Goal: Task Accomplishment & Management: Use online tool/utility

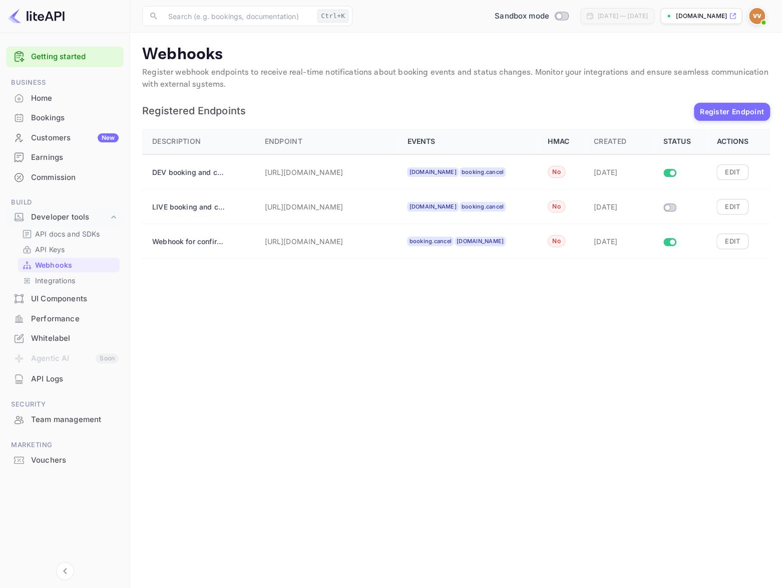
click at [49, 118] on div "Bookings" at bounding box center [75, 118] width 88 height 12
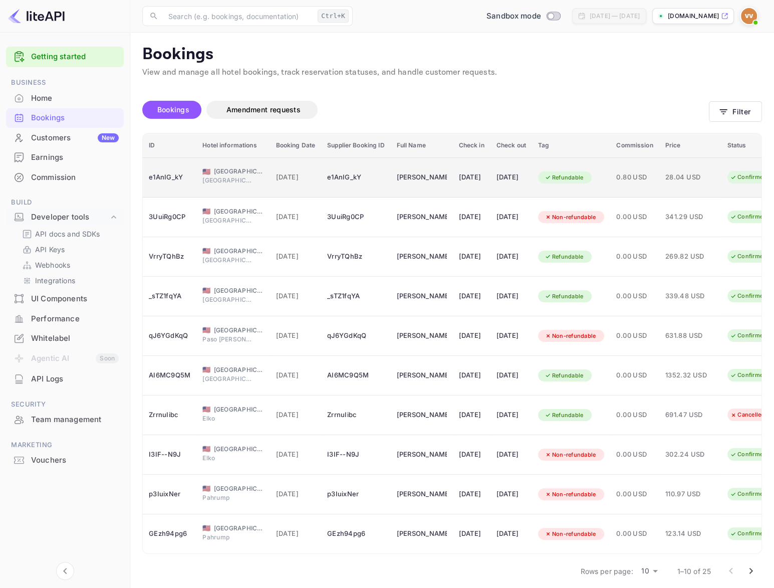
click at [590, 177] on div "Refundable" at bounding box center [564, 177] width 52 height 13
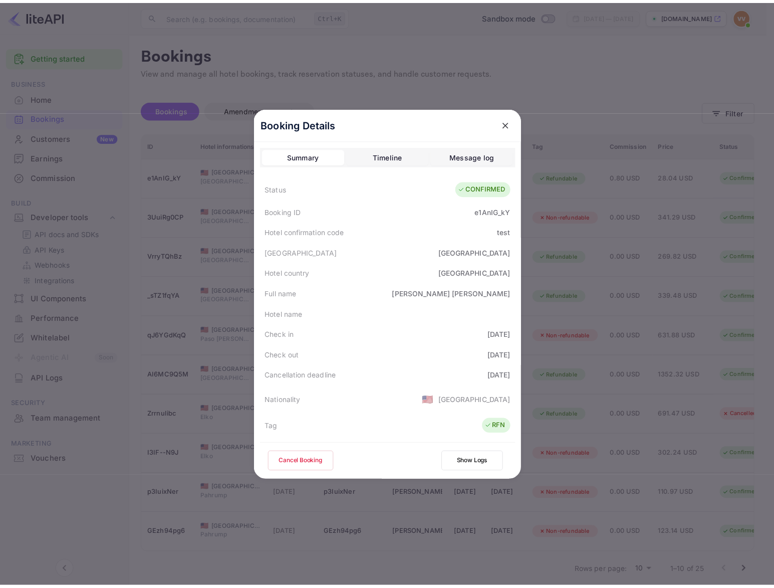
scroll to position [227, 0]
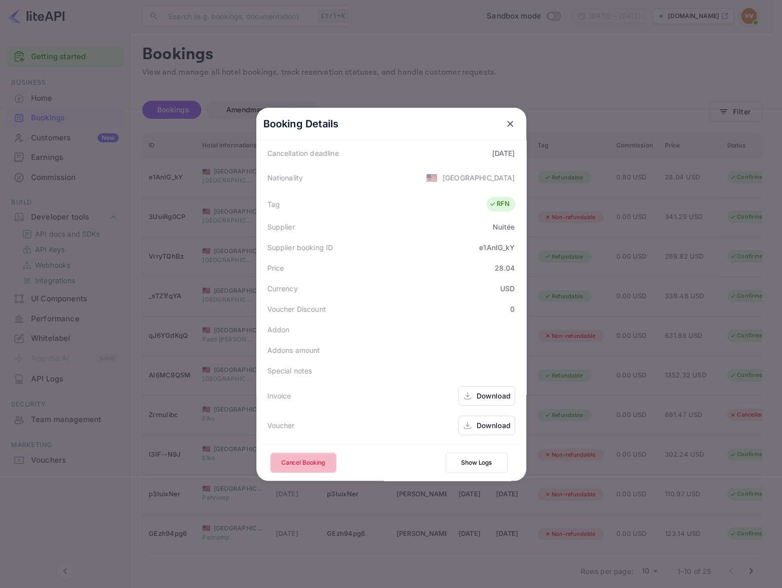
click at [305, 454] on button "Cancel Booking" at bounding box center [304, 462] width 66 height 20
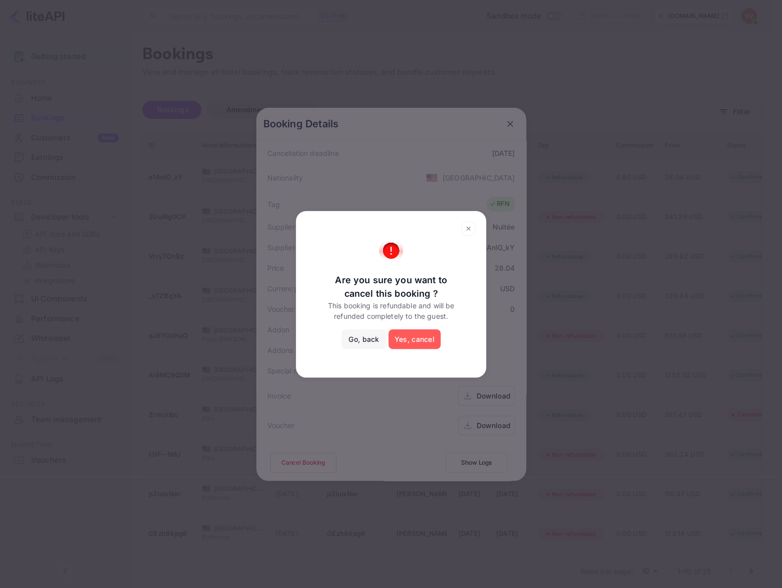
click at [405, 344] on button "Yes, cancel" at bounding box center [415, 339] width 52 height 20
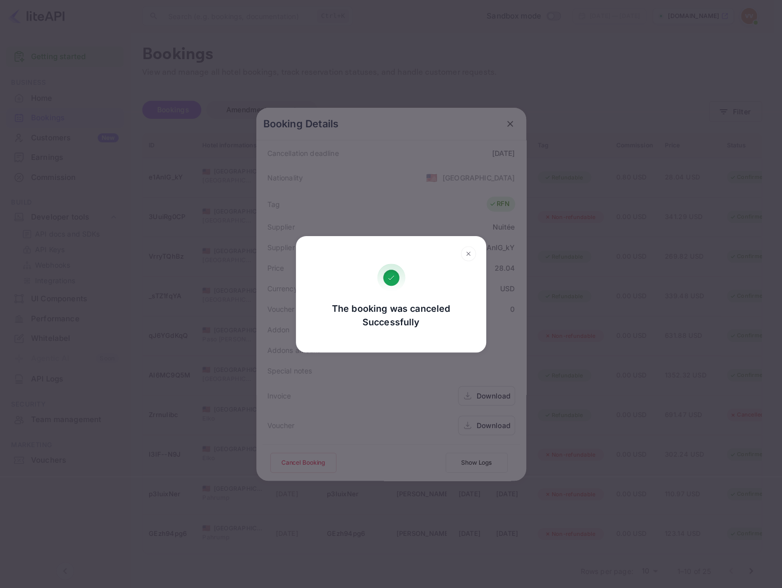
click at [466, 253] on icon at bounding box center [469, 253] width 16 height 15
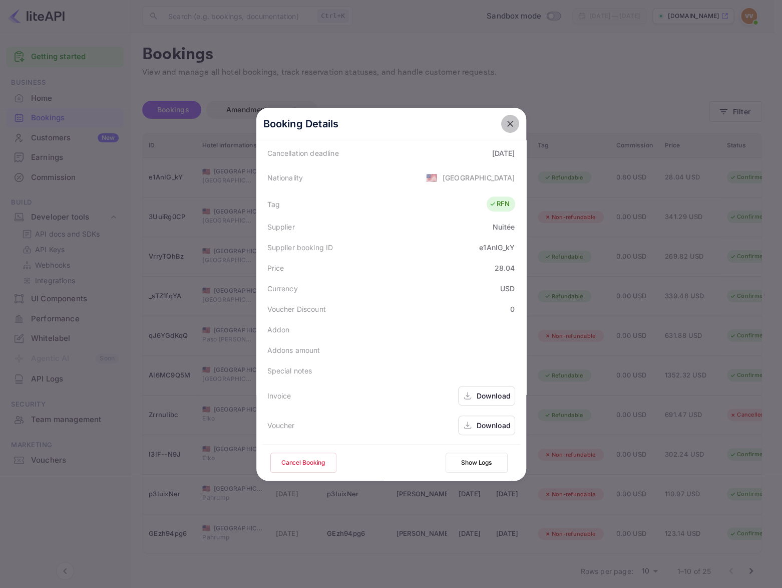
click at [505, 119] on icon "close" at bounding box center [510, 124] width 10 height 10
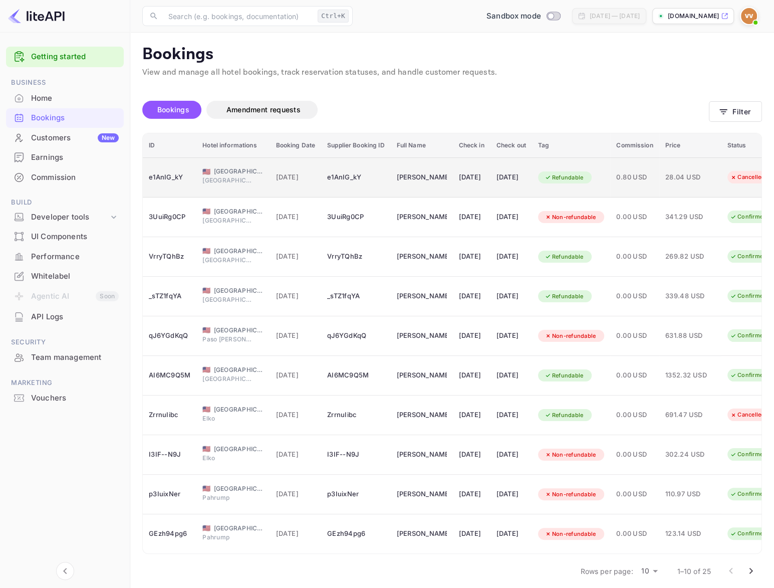
click at [590, 180] on div "Refundable" at bounding box center [564, 177] width 52 height 13
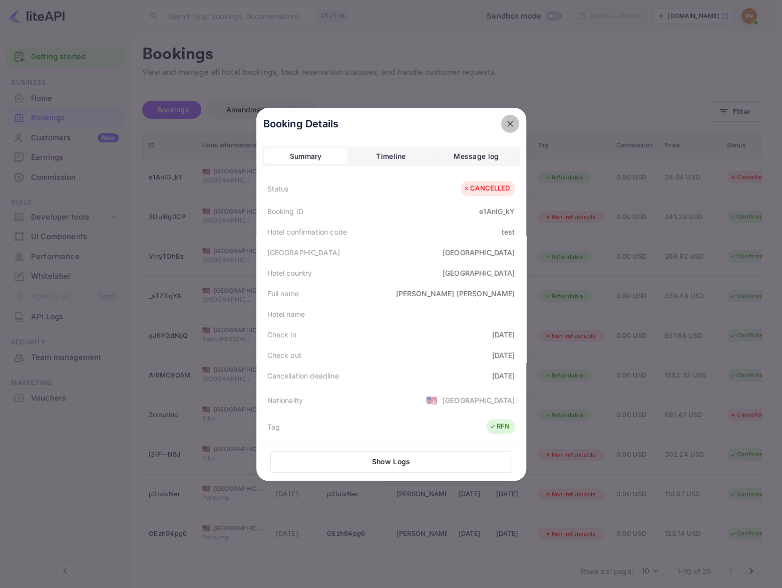
click at [506, 119] on icon "close" at bounding box center [510, 124] width 10 height 10
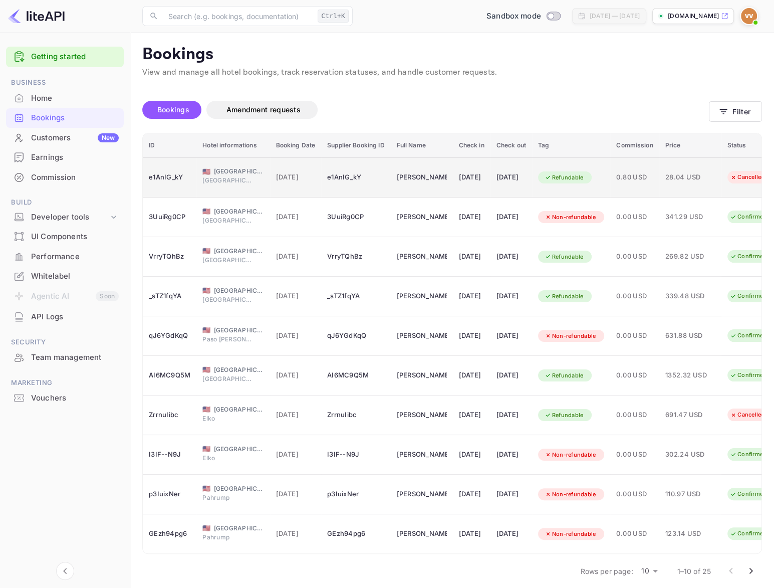
click at [587, 179] on div "Refundable" at bounding box center [564, 177] width 52 height 13
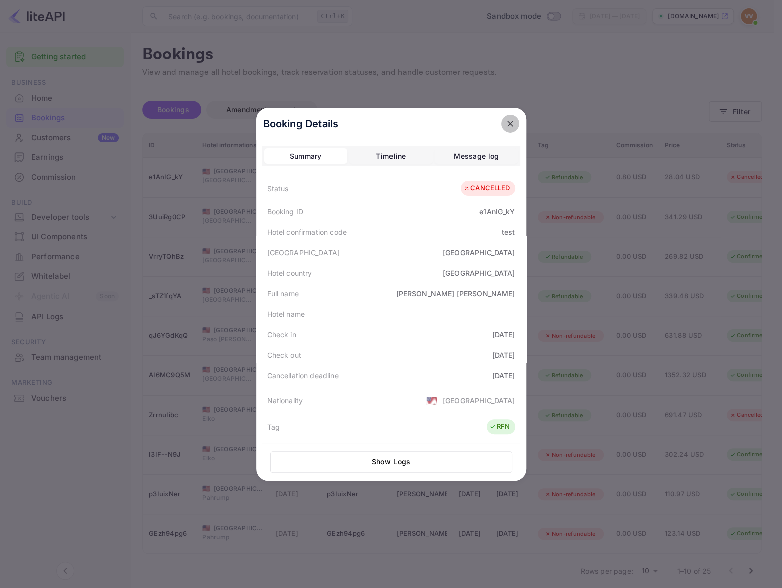
click at [507, 121] on icon "close" at bounding box center [510, 124] width 6 height 6
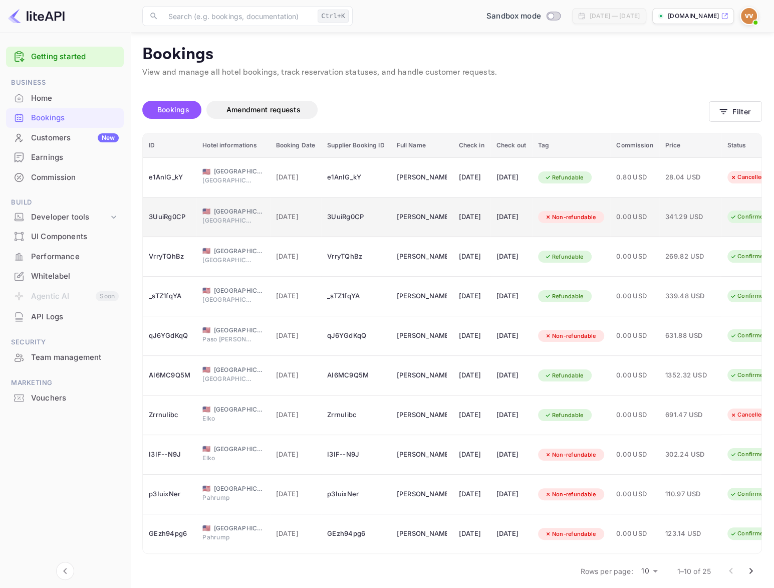
scroll to position [15, 0]
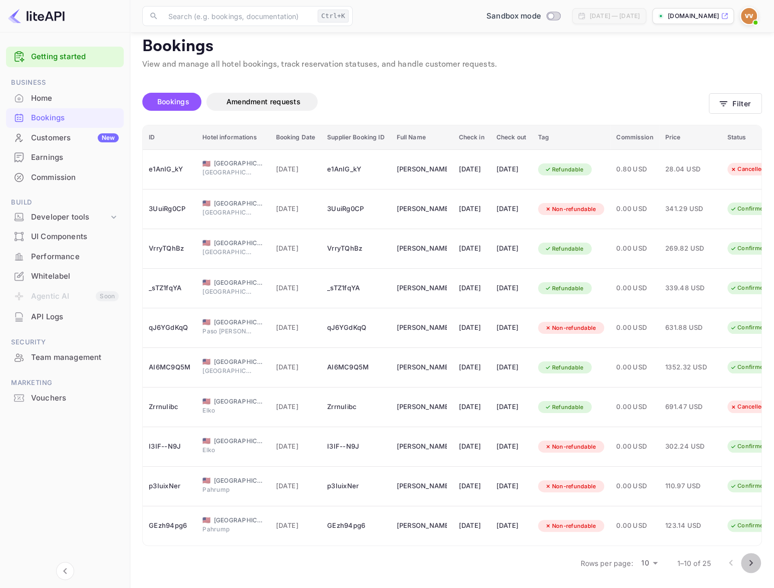
click at [748, 562] on icon "Go to next page" at bounding box center [751, 563] width 12 height 12
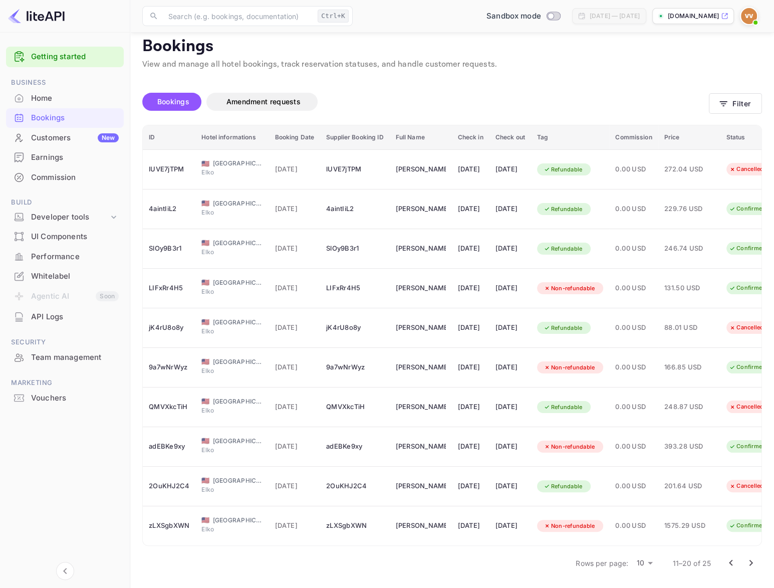
click at [753, 562] on icon "Go to next page" at bounding box center [751, 563] width 12 height 12
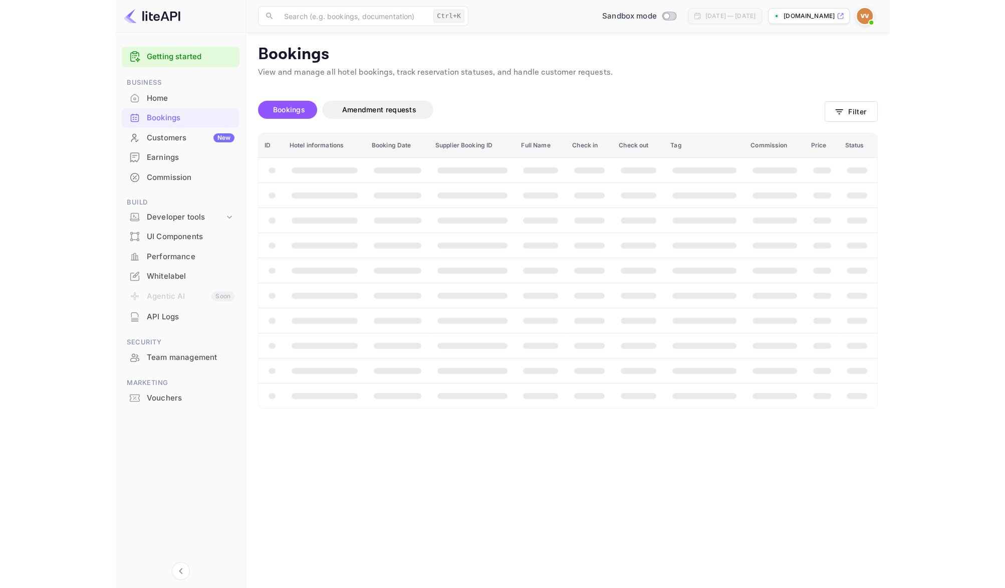
scroll to position [0, 0]
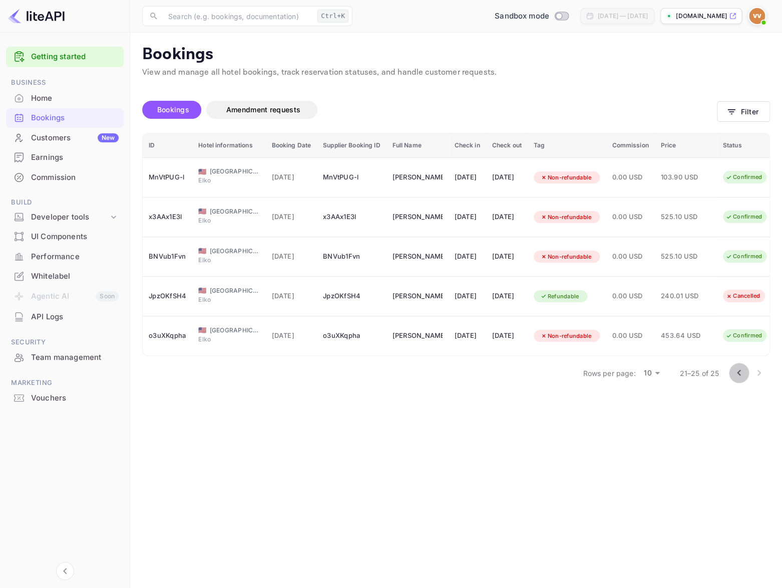
click at [737, 379] on icon "Go to previous page" at bounding box center [739, 373] width 12 height 12
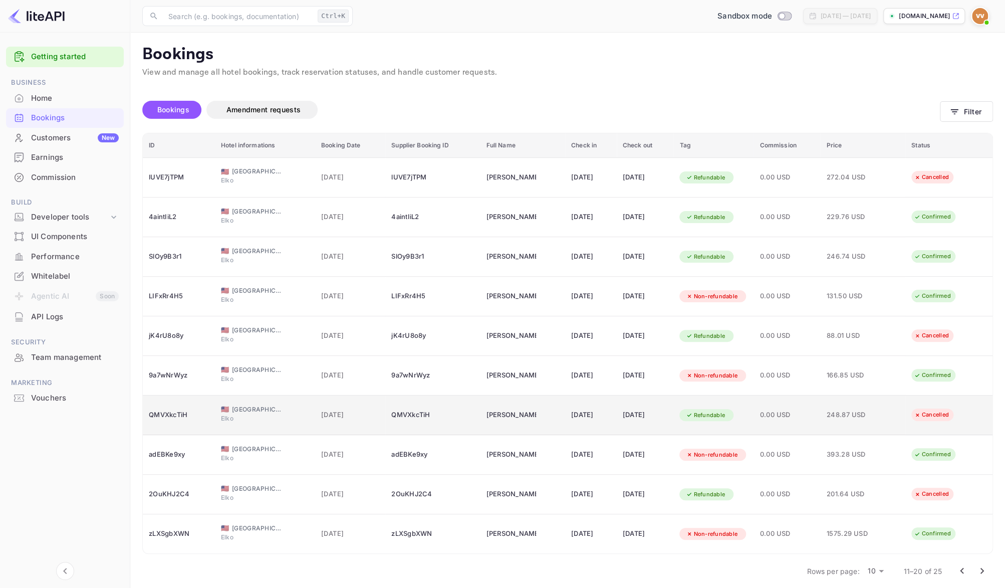
scroll to position [7, 0]
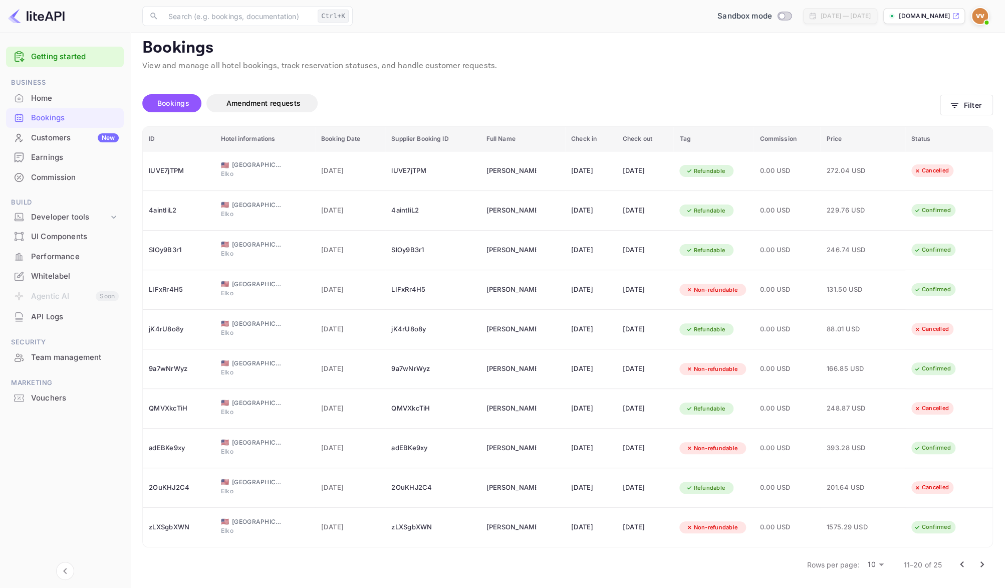
click at [782, 567] on button "Go to previous page" at bounding box center [962, 564] width 20 height 20
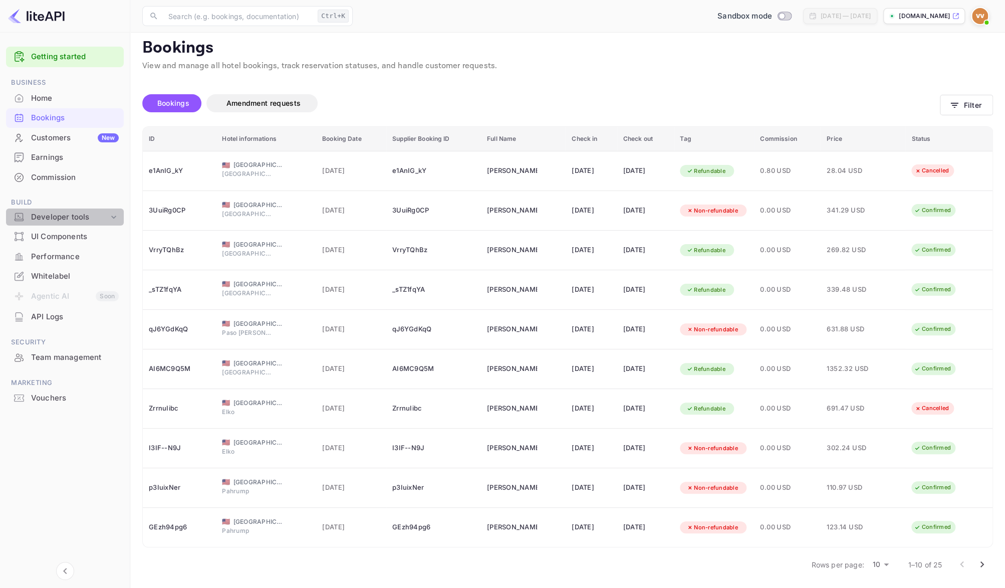
click at [114, 217] on icon at bounding box center [113, 216] width 5 height 3
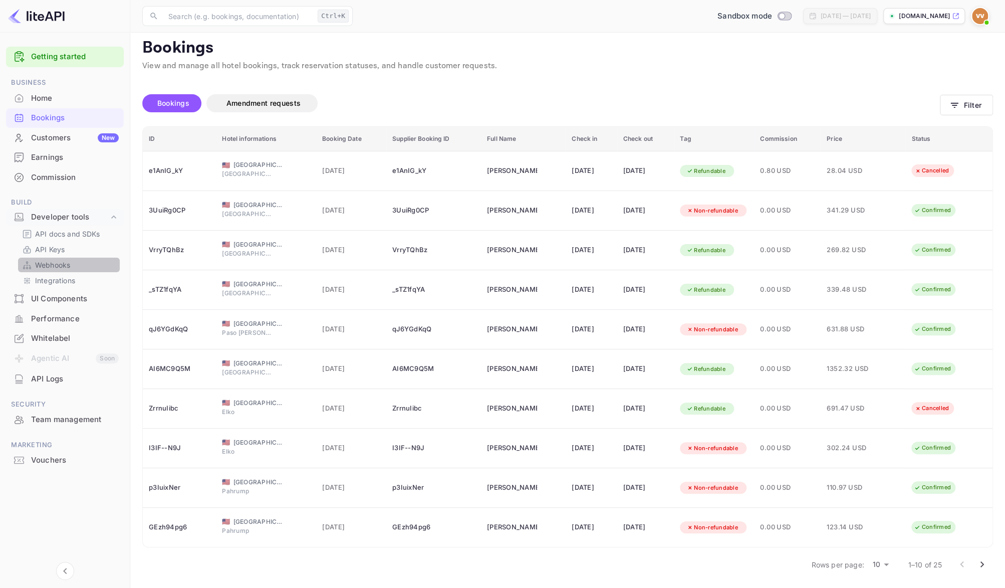
click at [45, 261] on p "Webhooks" at bounding box center [52, 264] width 35 height 11
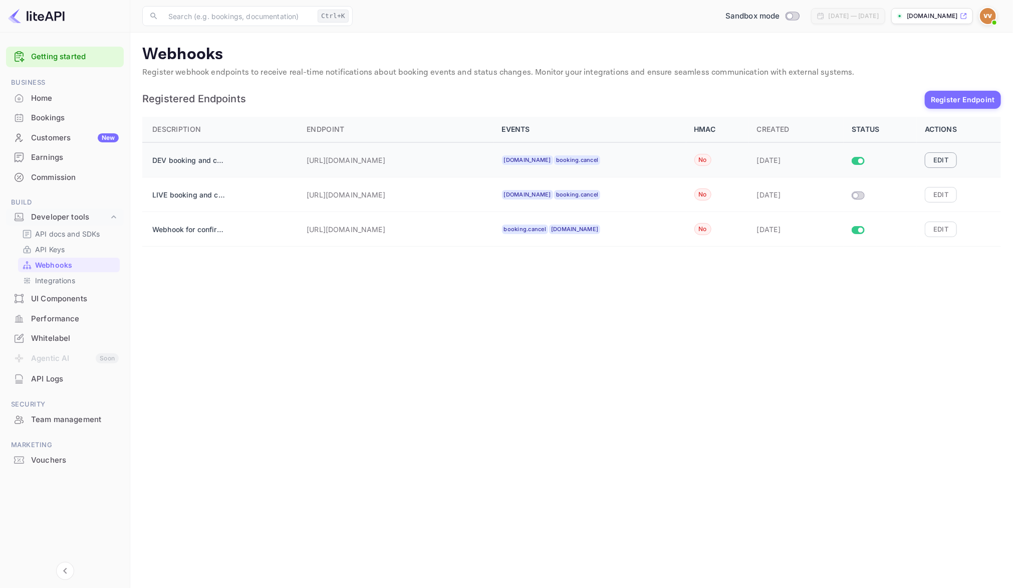
click at [782, 164] on button "Edit" at bounding box center [941, 159] width 32 height 15
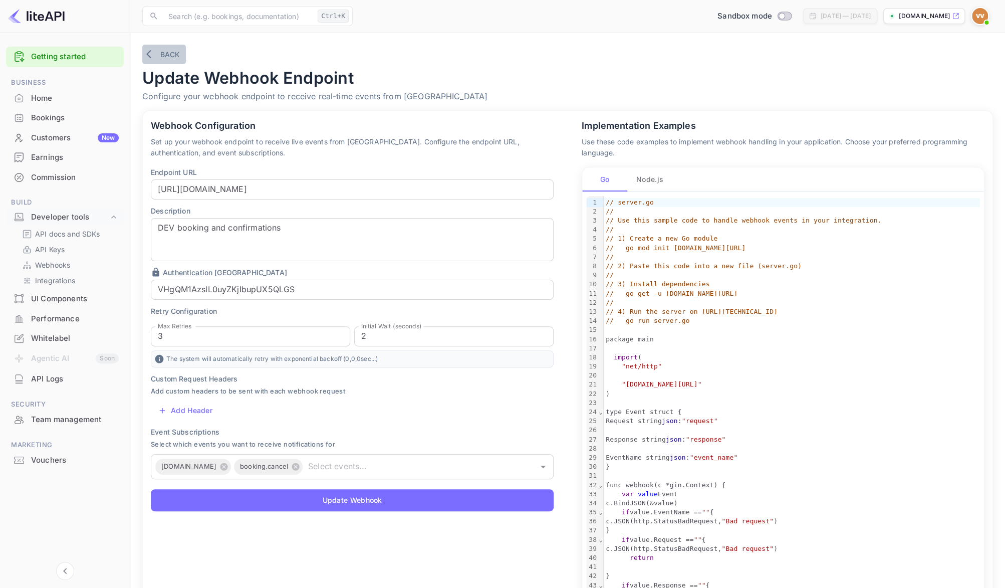
click at [165, 57] on button "Back" at bounding box center [164, 55] width 44 height 20
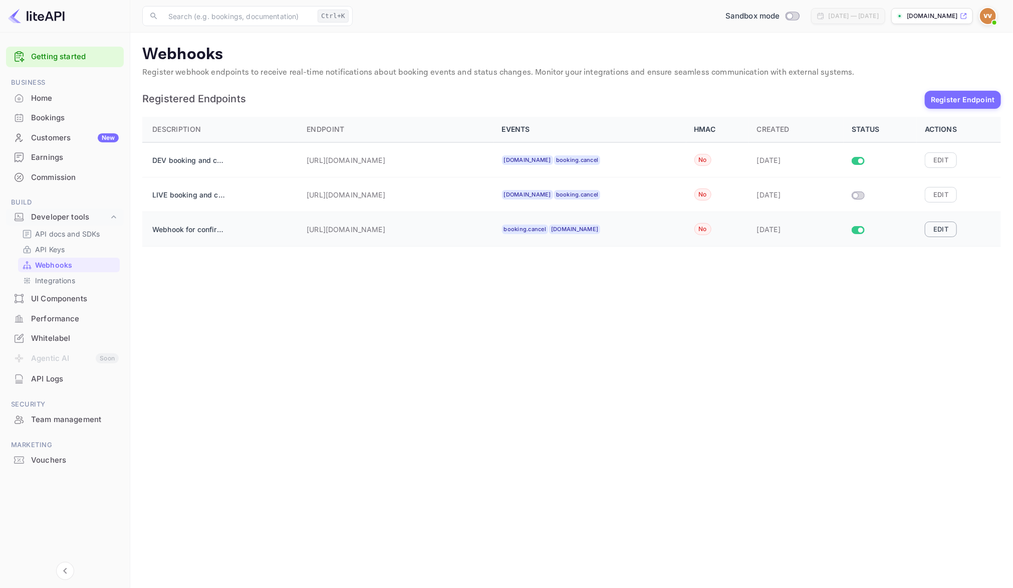
click at [782, 232] on button "Edit" at bounding box center [941, 228] width 32 height 15
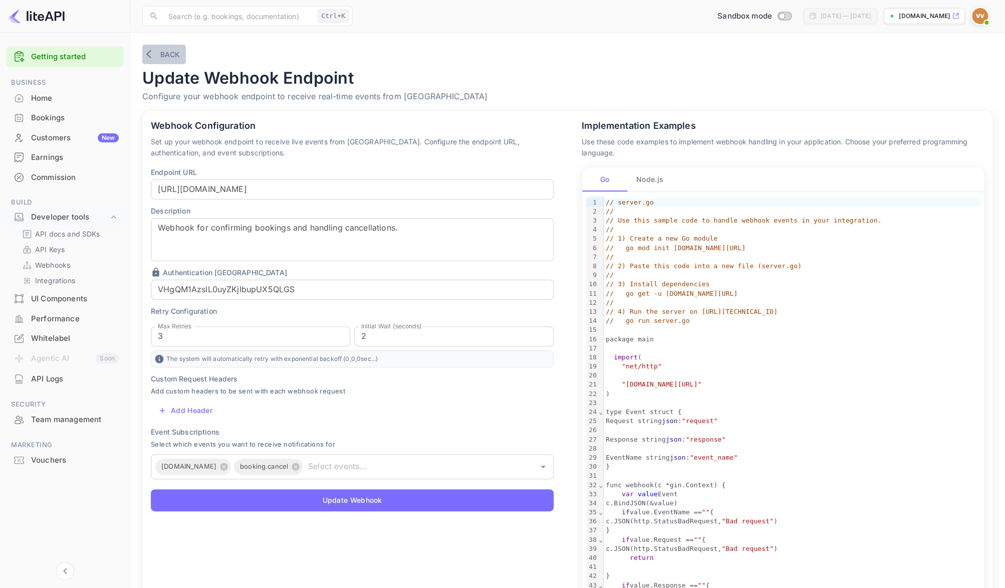
click at [169, 57] on button "Back" at bounding box center [164, 55] width 44 height 20
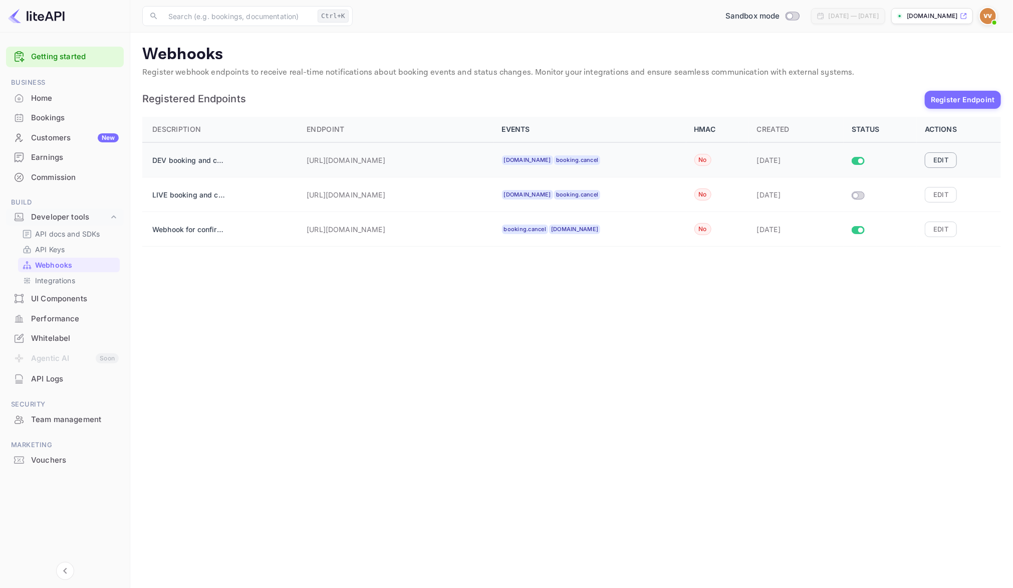
click at [782, 161] on button "Edit" at bounding box center [941, 159] width 32 height 15
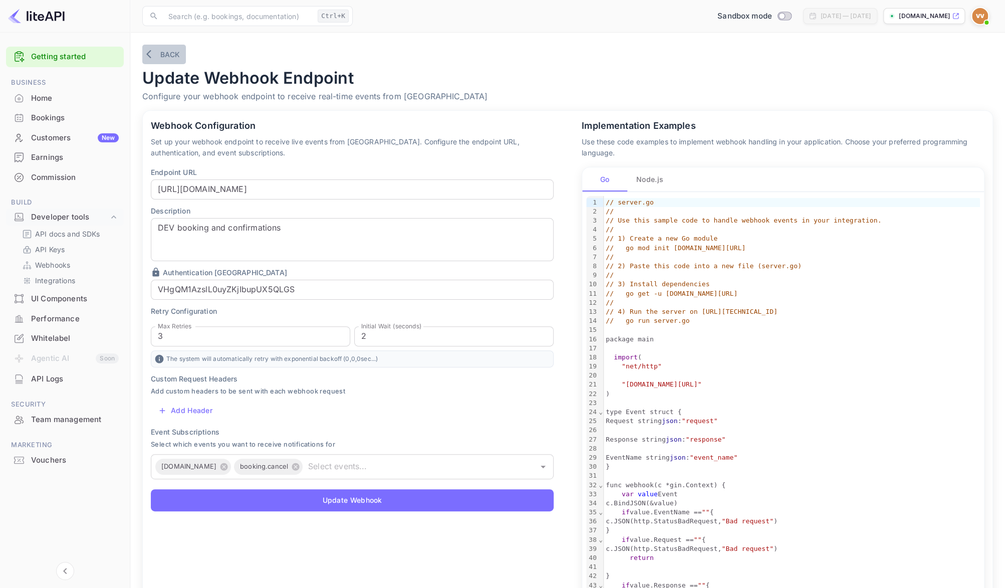
click at [158, 57] on button "Back" at bounding box center [164, 55] width 44 height 20
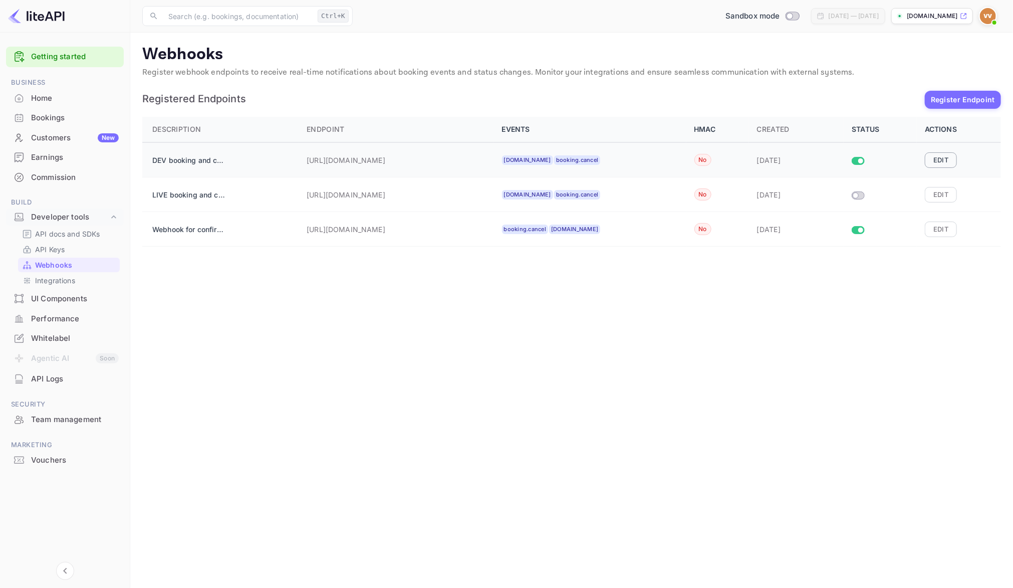
click at [944, 156] on button "Edit" at bounding box center [941, 159] width 32 height 15
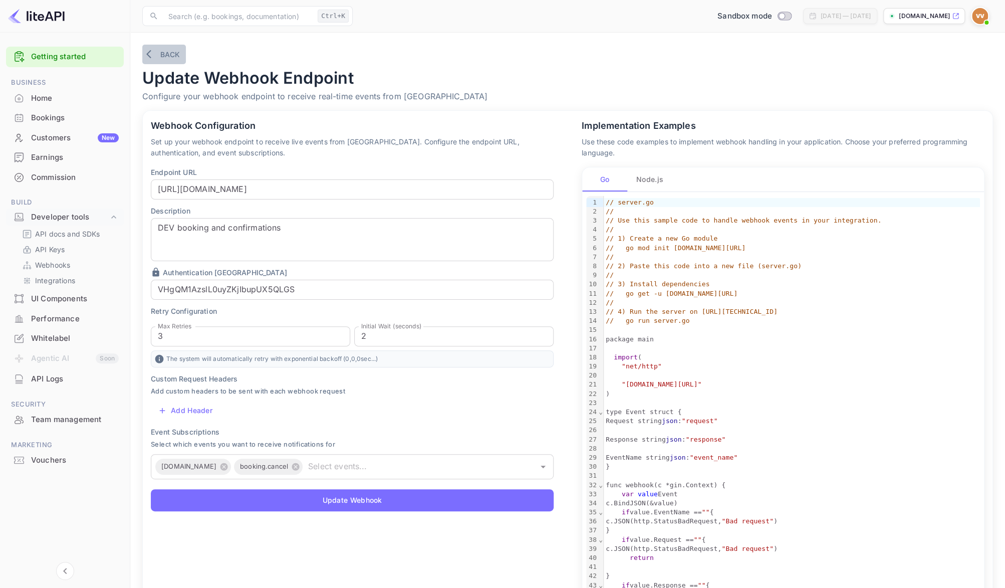
click at [167, 58] on button "Back" at bounding box center [164, 55] width 44 height 20
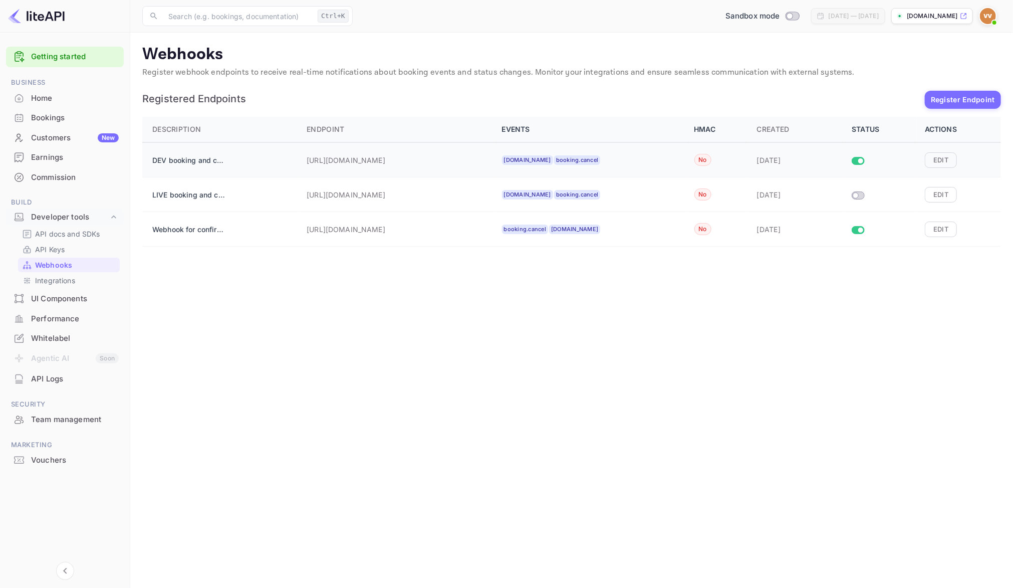
click at [863, 158] on input "Size switch demo" at bounding box center [861, 161] width 18 height 6
checkbox input "true"
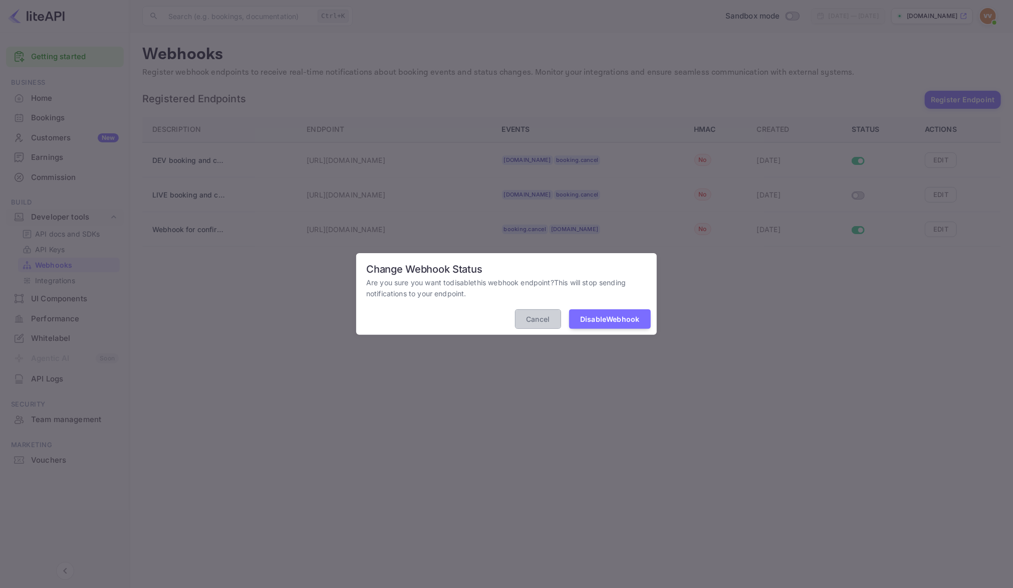
click at [533, 320] on button "Cancel" at bounding box center [538, 319] width 46 height 20
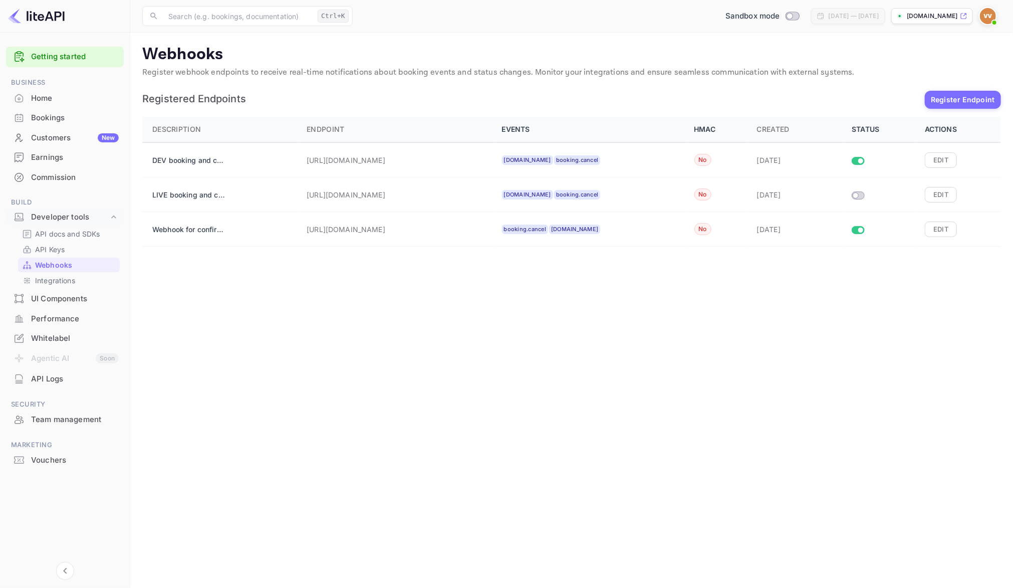
click at [50, 382] on div "API Logs" at bounding box center [75, 379] width 88 height 12
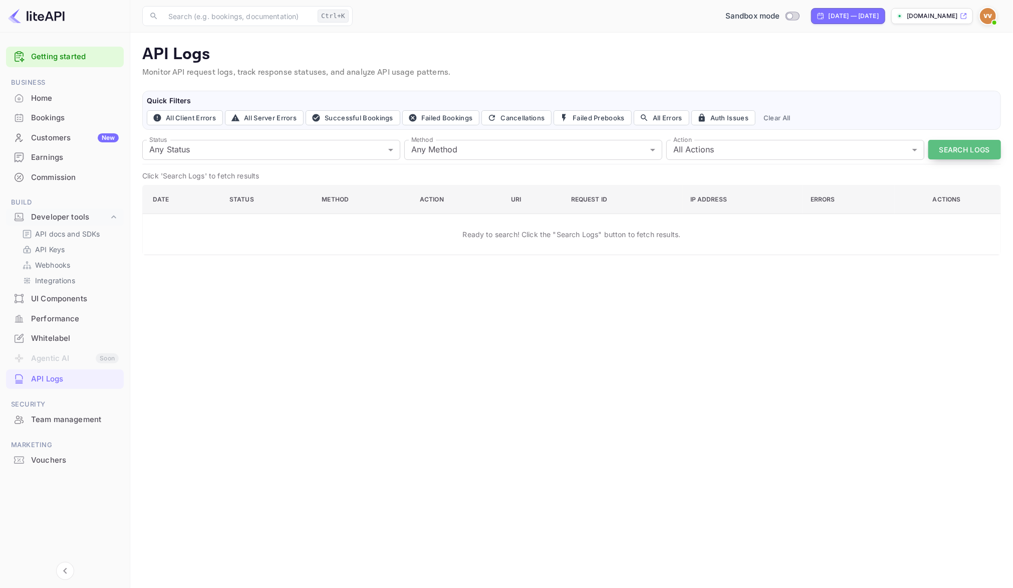
click at [961, 145] on button "Search Logs" at bounding box center [964, 150] width 73 height 20
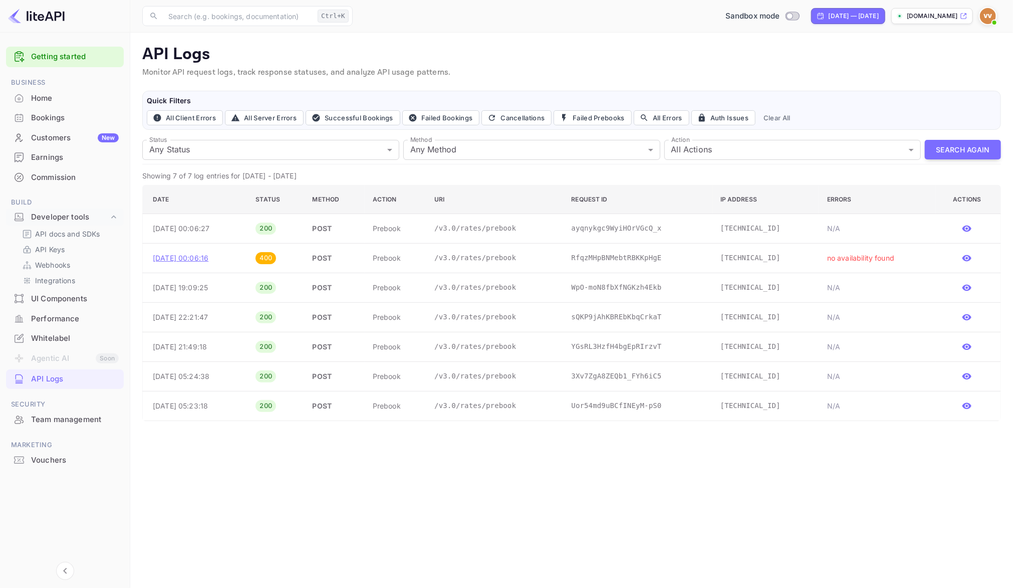
click at [207, 259] on p "[DATE] 00:06:16" at bounding box center [196, 257] width 87 height 11
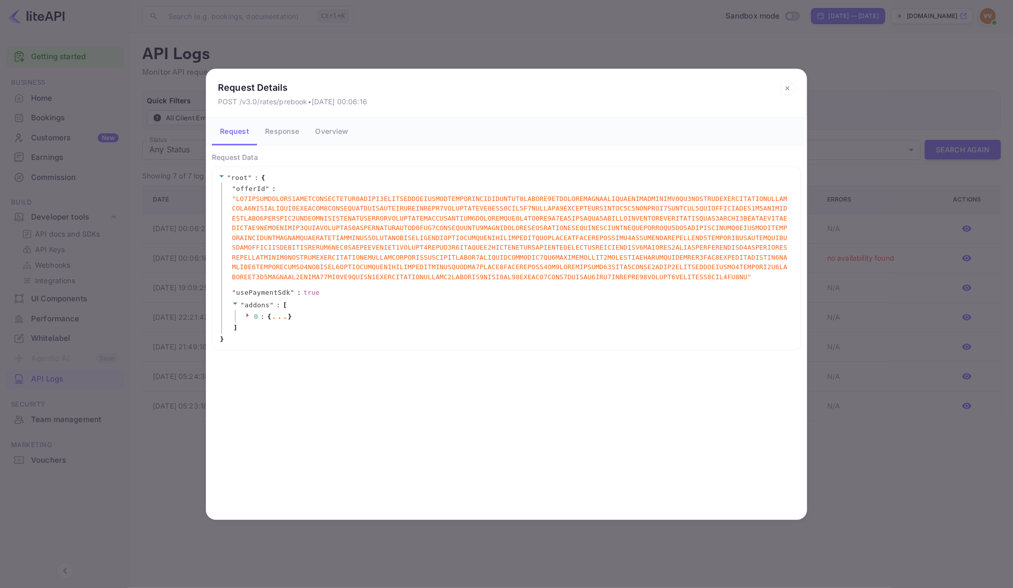
click at [245, 317] on icon at bounding box center [248, 315] width 7 height 7
click at [277, 127] on button "Response" at bounding box center [282, 131] width 50 height 28
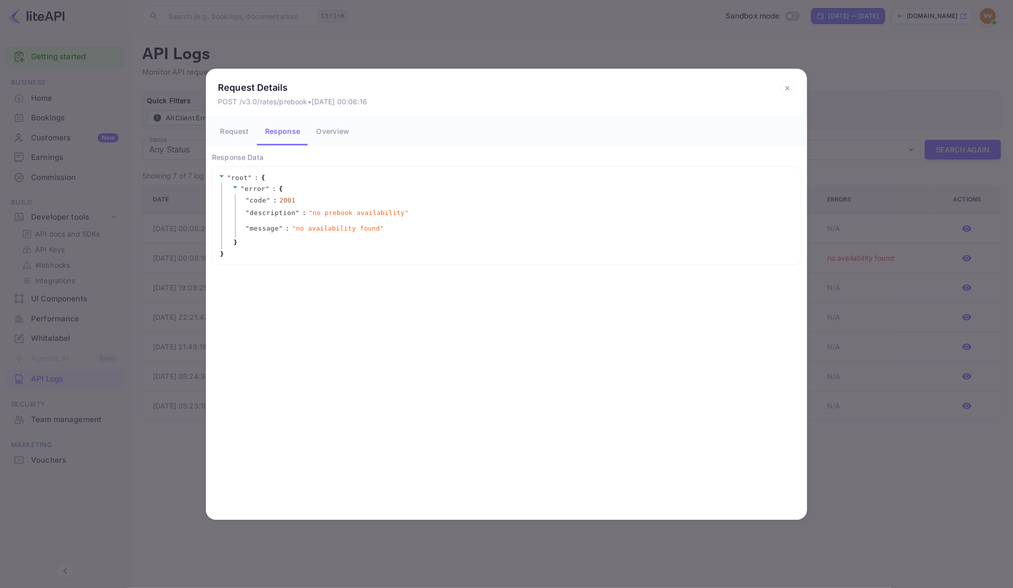
drag, startPoint x: 264, startPoint y: 257, endPoint x: 217, endPoint y: 175, distance: 94.4
click at [218, 175] on div "" root " : { " error " : { " code " : 2001 " description " : " no prebook avail…" at bounding box center [506, 216] width 576 height 86
copy span "" root " : {"
click at [334, 135] on button "Overview" at bounding box center [332, 131] width 49 height 28
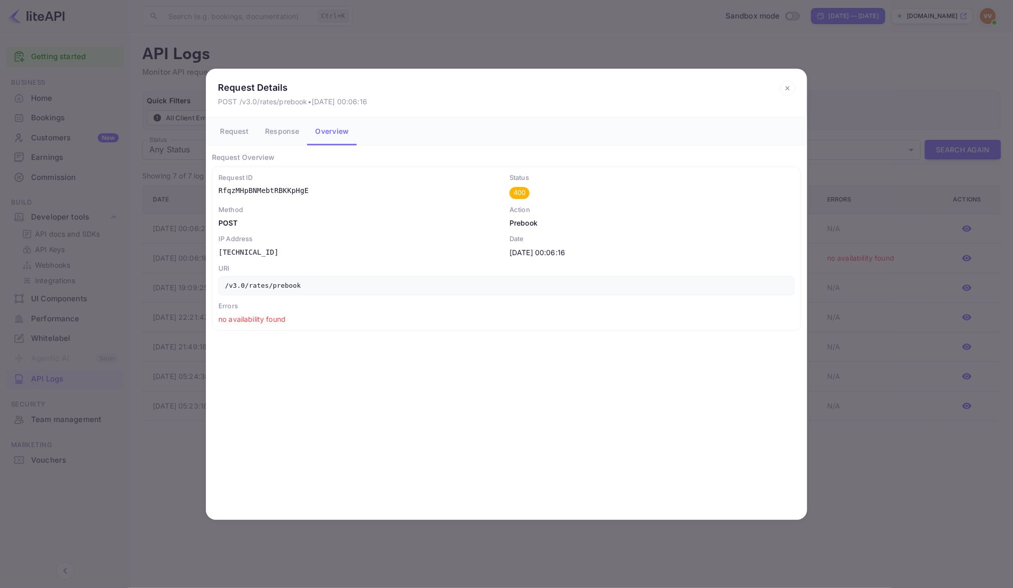
click at [787, 85] on icon at bounding box center [787, 88] width 15 height 15
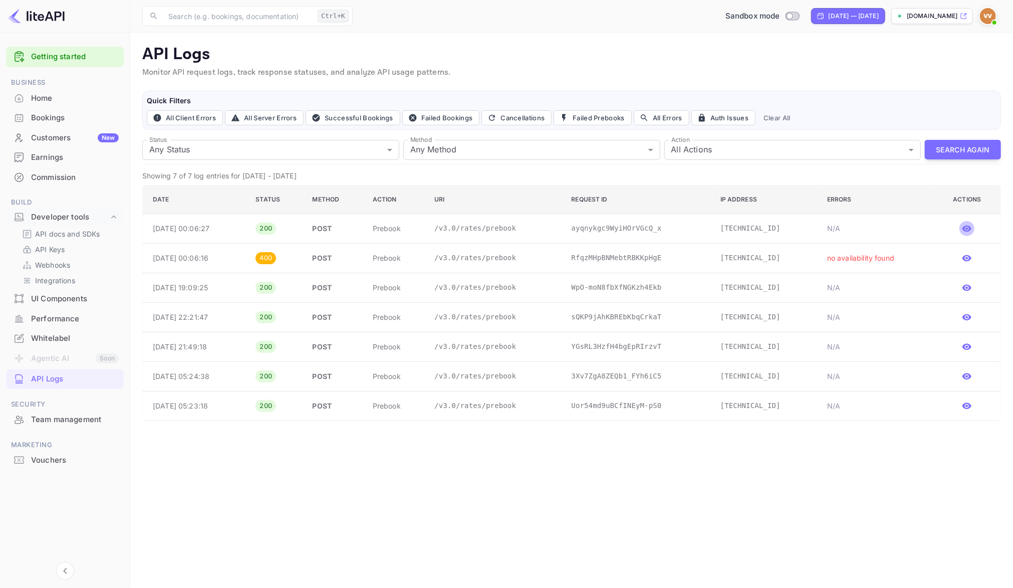
click at [968, 228] on icon "button" at bounding box center [966, 228] width 9 height 7
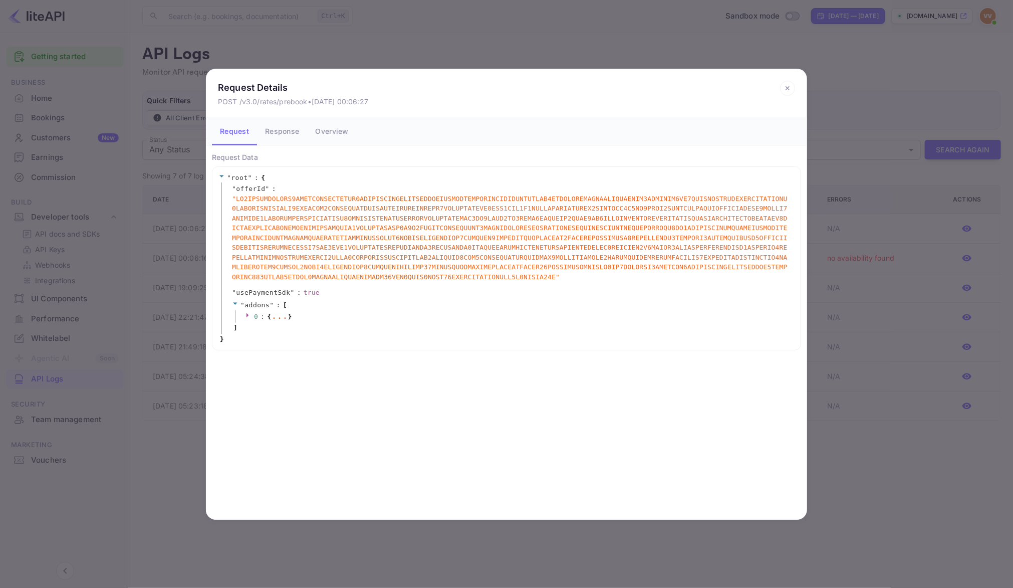
click at [283, 139] on button "Response" at bounding box center [282, 131] width 50 height 28
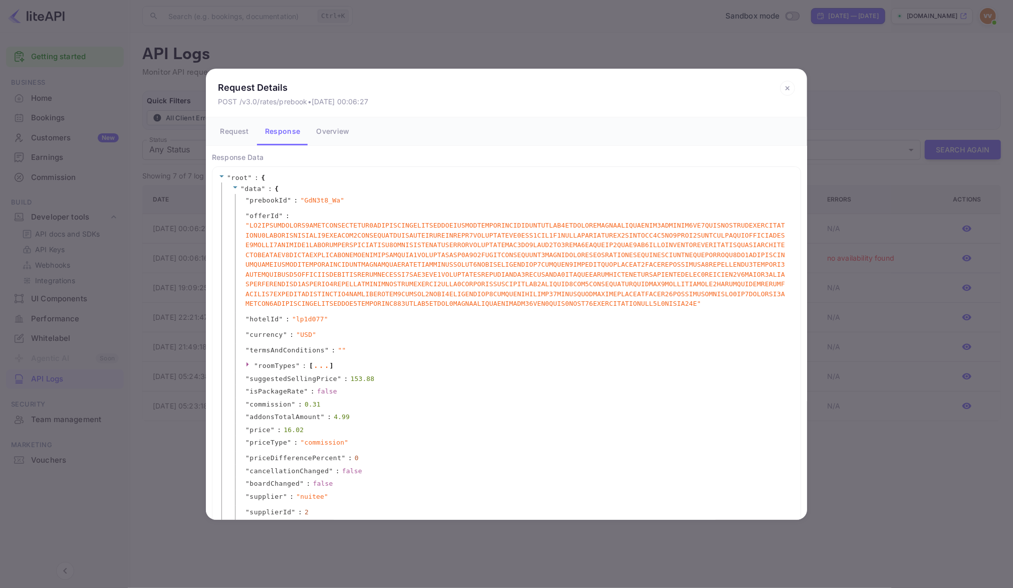
scroll to position [113, 0]
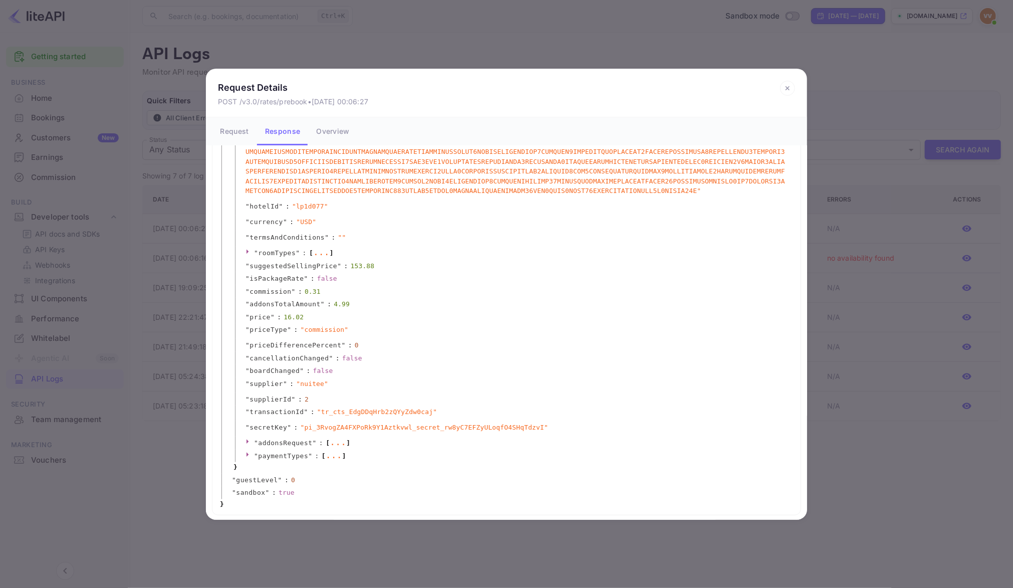
click at [790, 86] on icon at bounding box center [787, 88] width 15 height 15
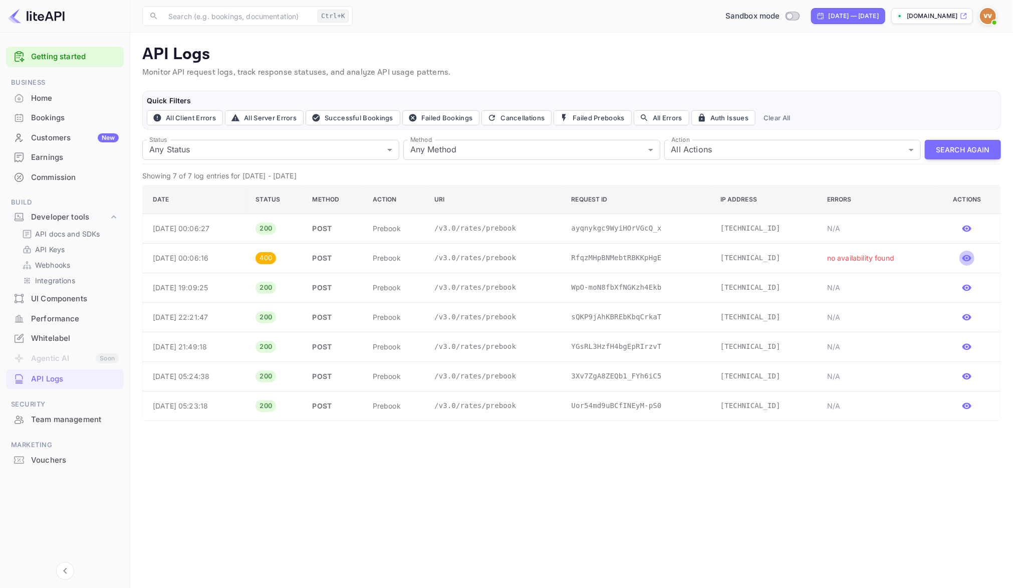
click at [971, 260] on icon "button" at bounding box center [967, 258] width 10 height 10
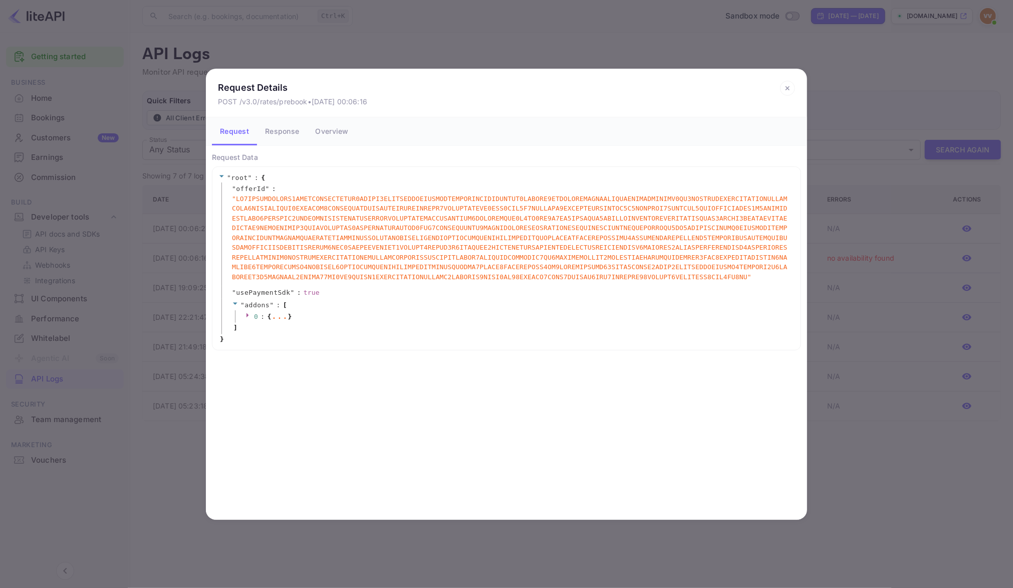
click at [287, 129] on button "Response" at bounding box center [282, 131] width 50 height 28
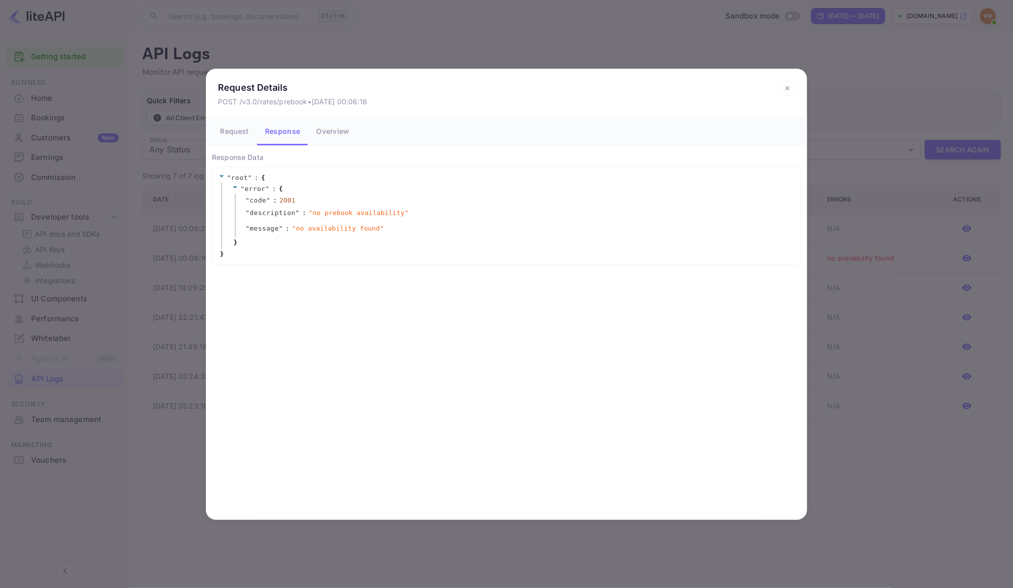
click at [787, 87] on icon at bounding box center [787, 88] width 15 height 15
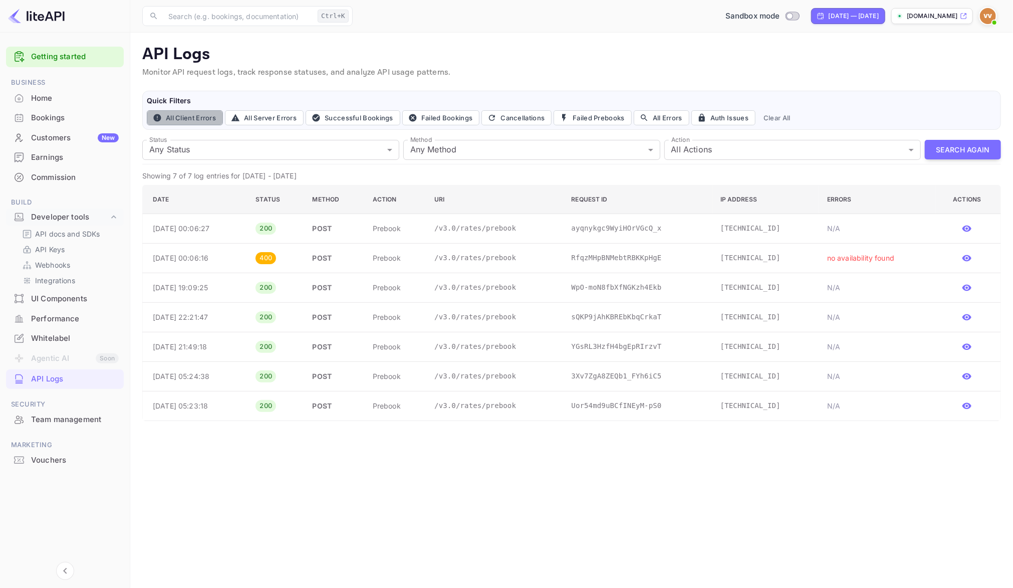
click at [189, 116] on button "All Client Errors" at bounding box center [185, 117] width 76 height 15
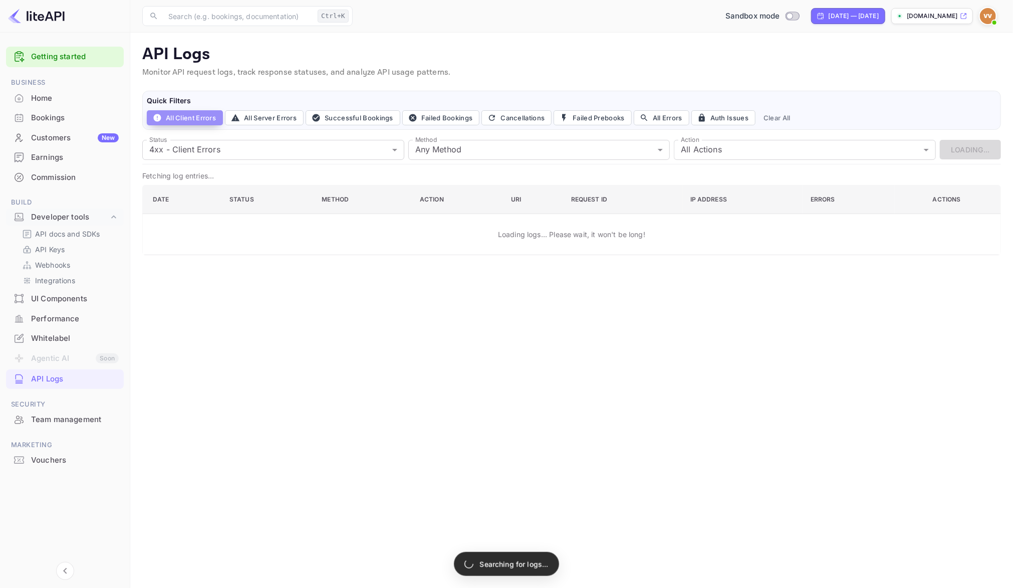
click at [198, 124] on button "All Client Errors" at bounding box center [185, 117] width 76 height 15
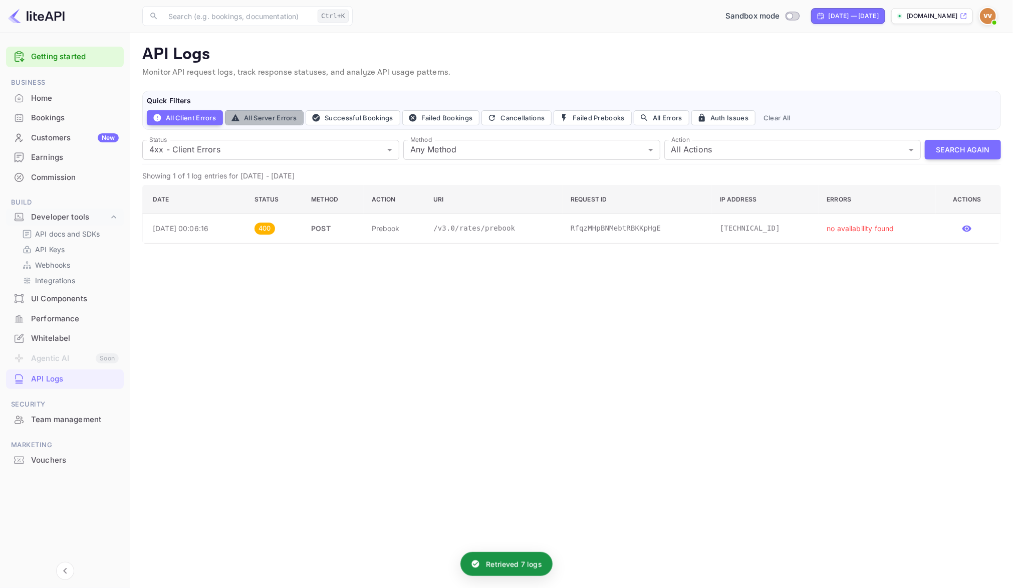
click at [253, 118] on button "All Server Errors" at bounding box center [264, 117] width 79 height 15
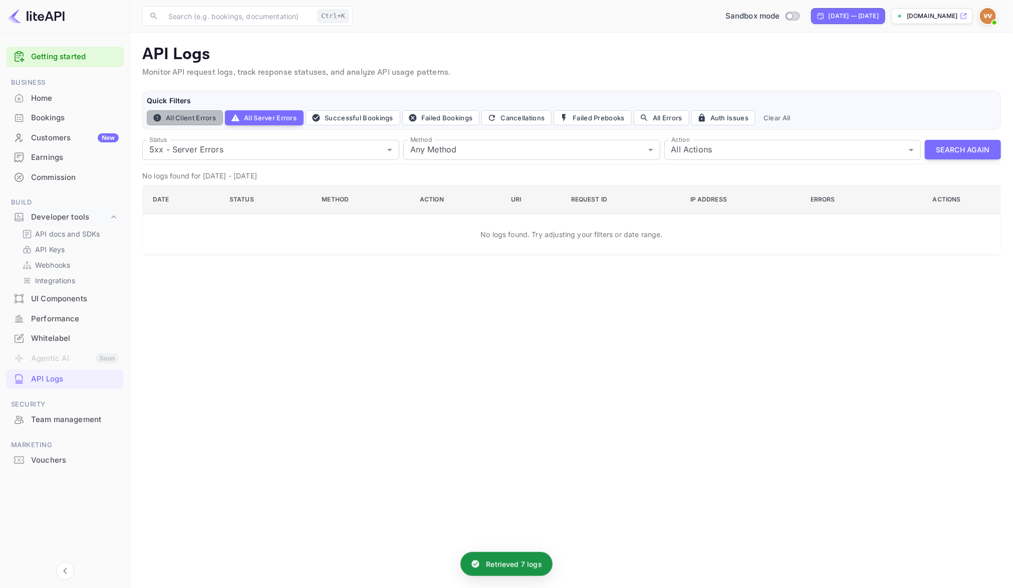
click at [193, 119] on button "All Client Errors" at bounding box center [185, 117] width 76 height 15
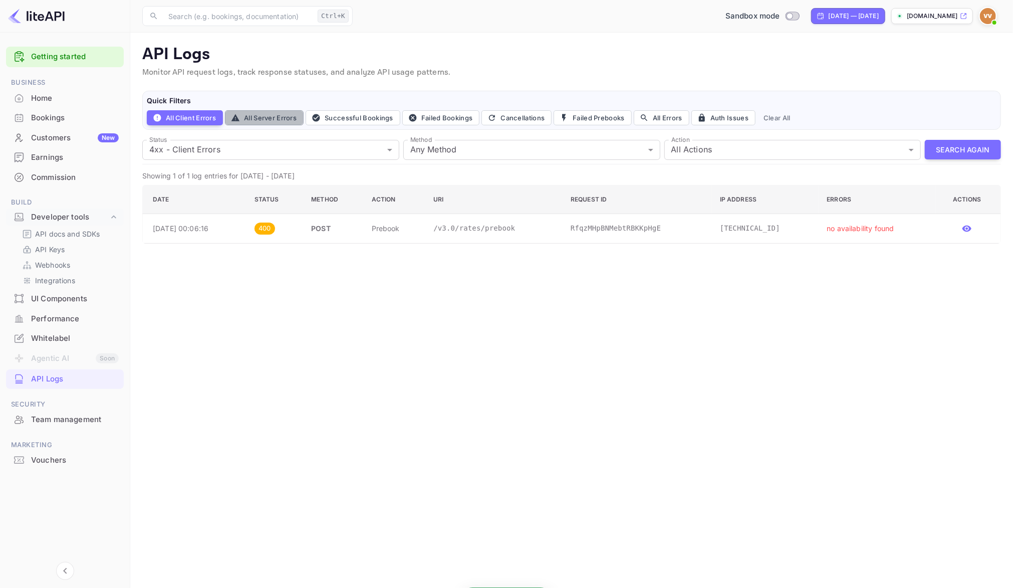
click at [257, 116] on button "All Server Errors" at bounding box center [264, 117] width 79 height 15
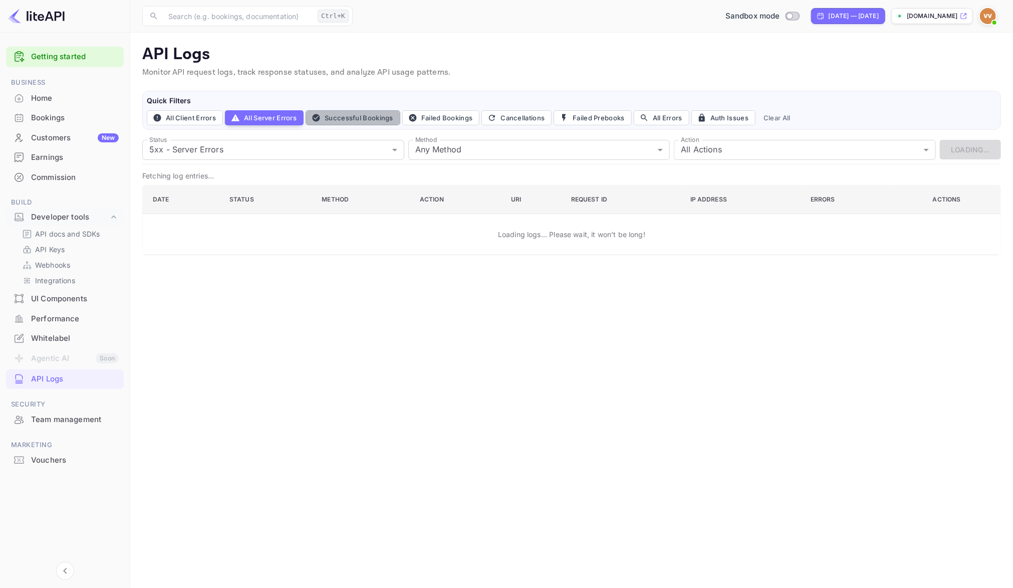
click at [356, 122] on button "Successful Bookings" at bounding box center [353, 117] width 95 height 15
type input "200"
type input "post"
type input "book"
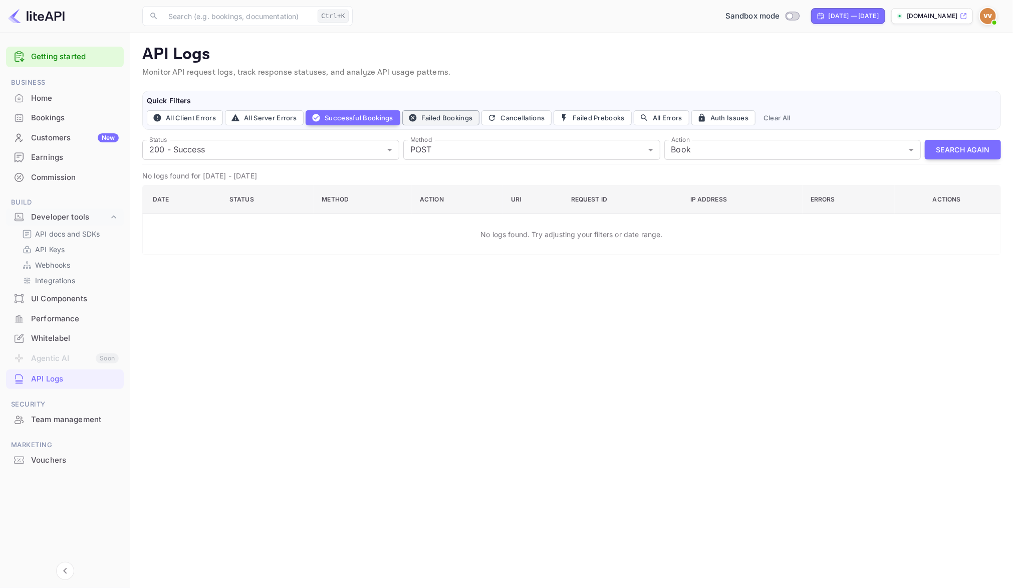
click at [457, 118] on button "Failed Bookings" at bounding box center [441, 117] width 78 height 15
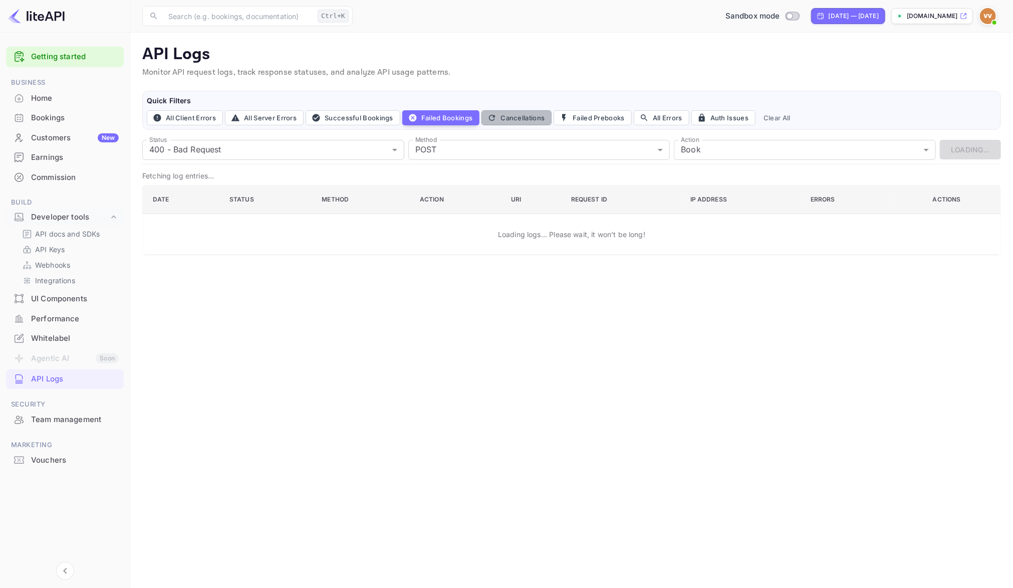
click at [511, 117] on button "Cancellations" at bounding box center [516, 117] width 70 height 15
type input "all"
type input "cancel"
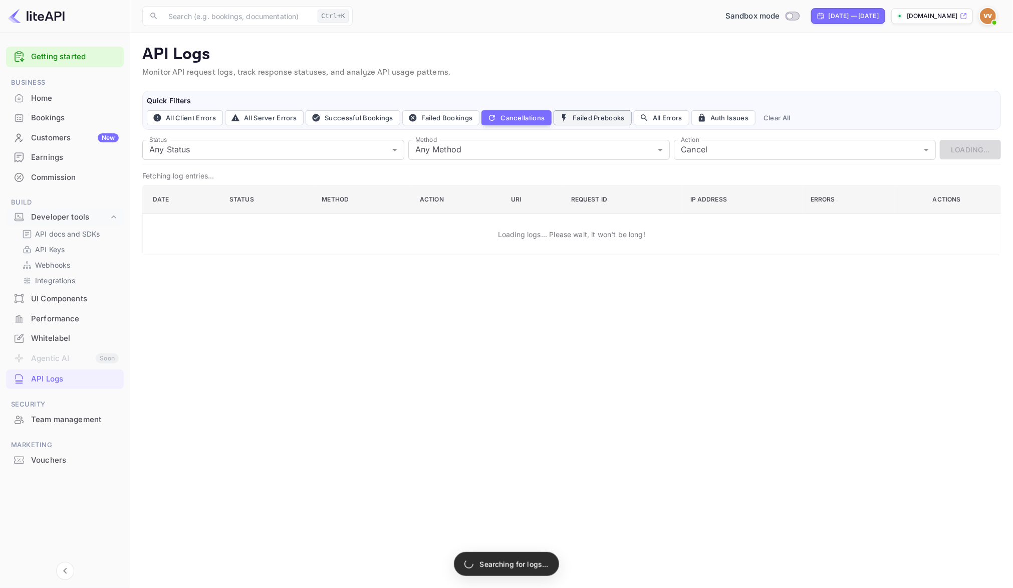
click at [590, 118] on button "Failed Prebooks" at bounding box center [593, 117] width 78 height 15
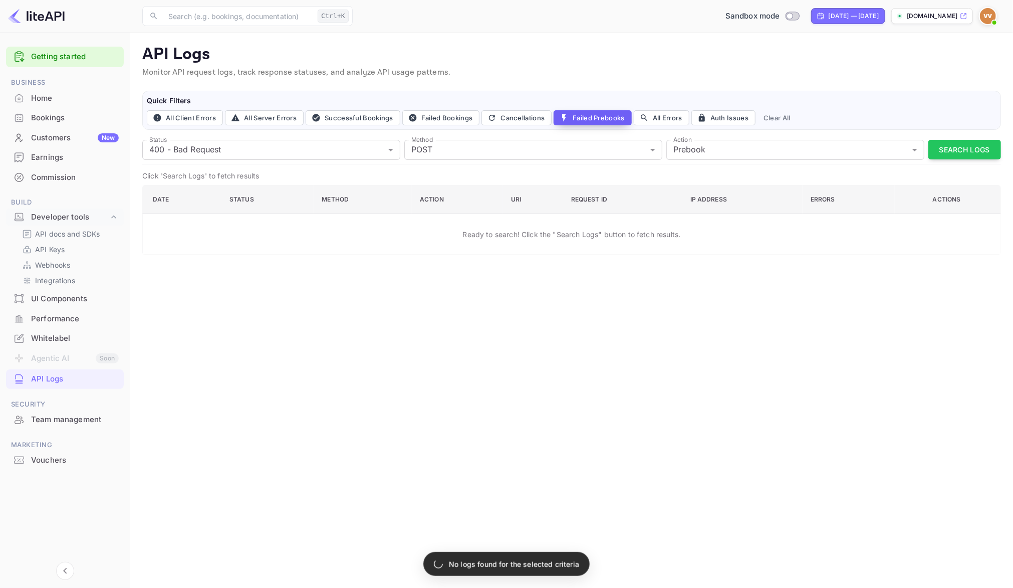
type input "400"
type input "post"
type input "prebook"
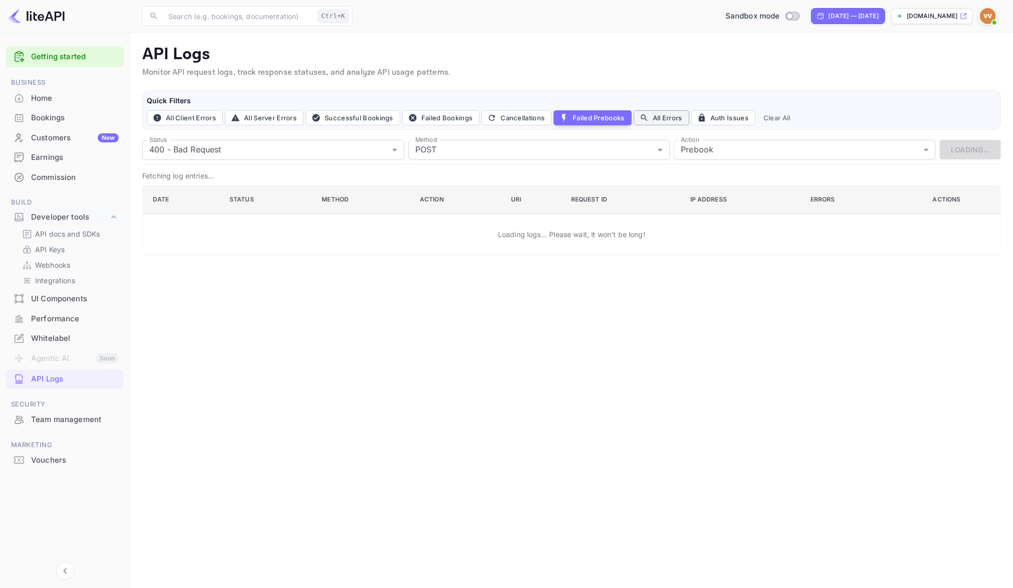
click at [656, 120] on button "All Errors" at bounding box center [662, 117] width 56 height 15
type input "4xx,5xx"
type input "all"
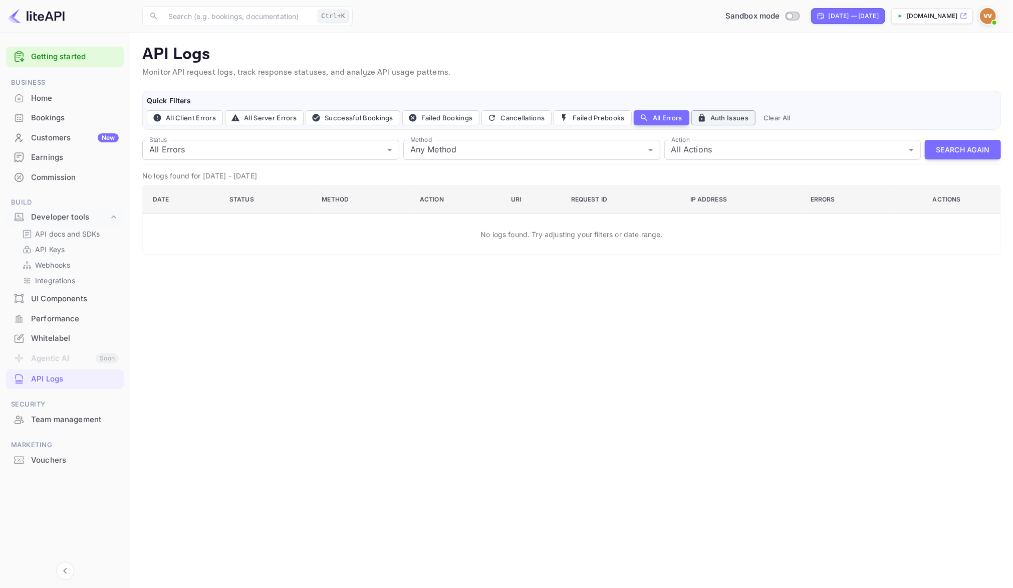
click at [724, 115] on button "Auth Issues" at bounding box center [723, 117] width 64 height 15
click at [658, 115] on button "All Errors" at bounding box center [662, 117] width 56 height 15
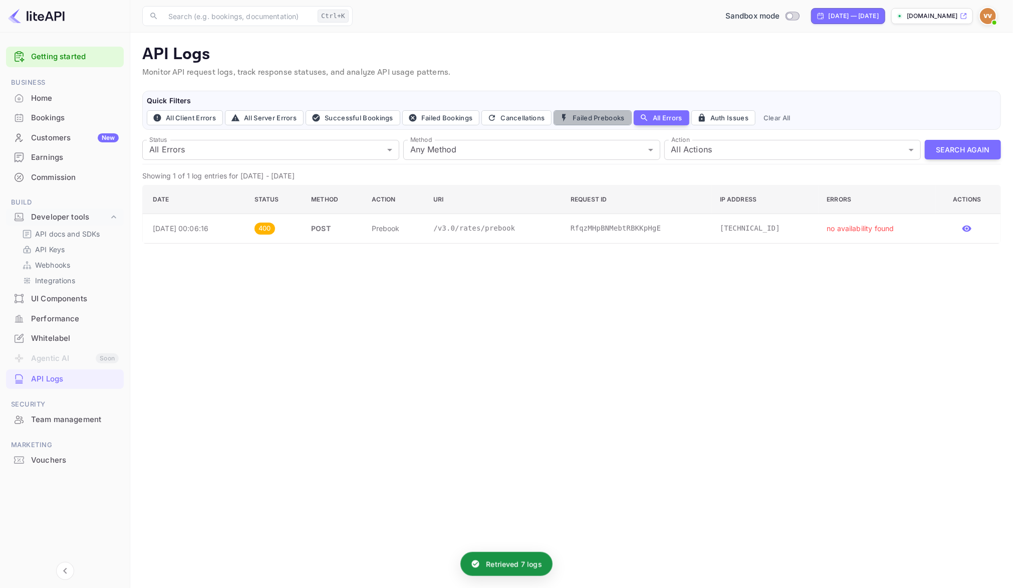
click at [586, 115] on button "Failed Prebooks" at bounding box center [593, 117] width 78 height 15
type input "400"
type input "post"
type input "prebook"
click at [582, 119] on button "Failed Prebooks" at bounding box center [593, 117] width 78 height 15
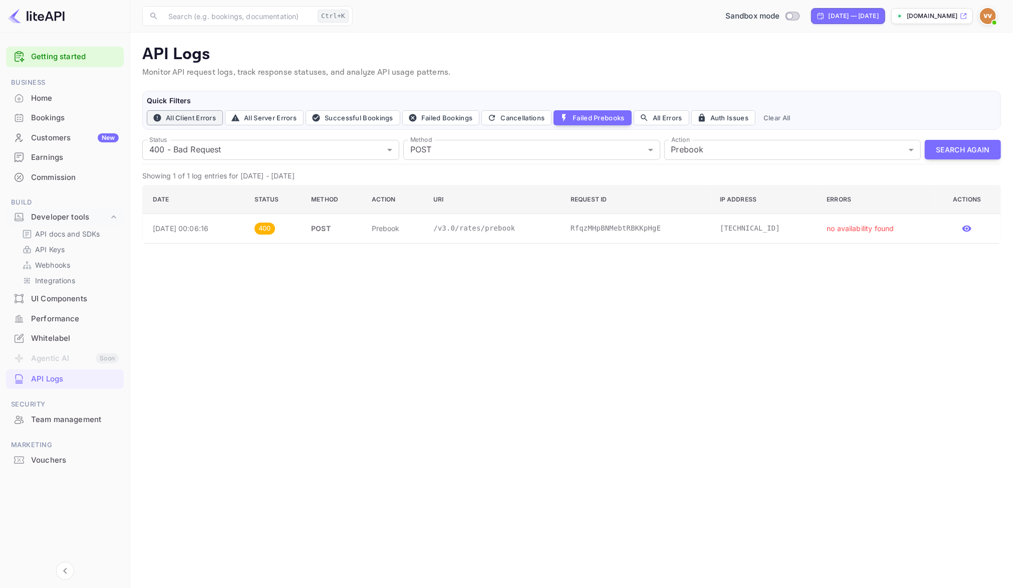
click at [200, 119] on button "All Client Errors" at bounding box center [185, 117] width 76 height 15
type input "4xx"
type input "all"
click at [266, 112] on button "All Server Errors" at bounding box center [264, 117] width 79 height 15
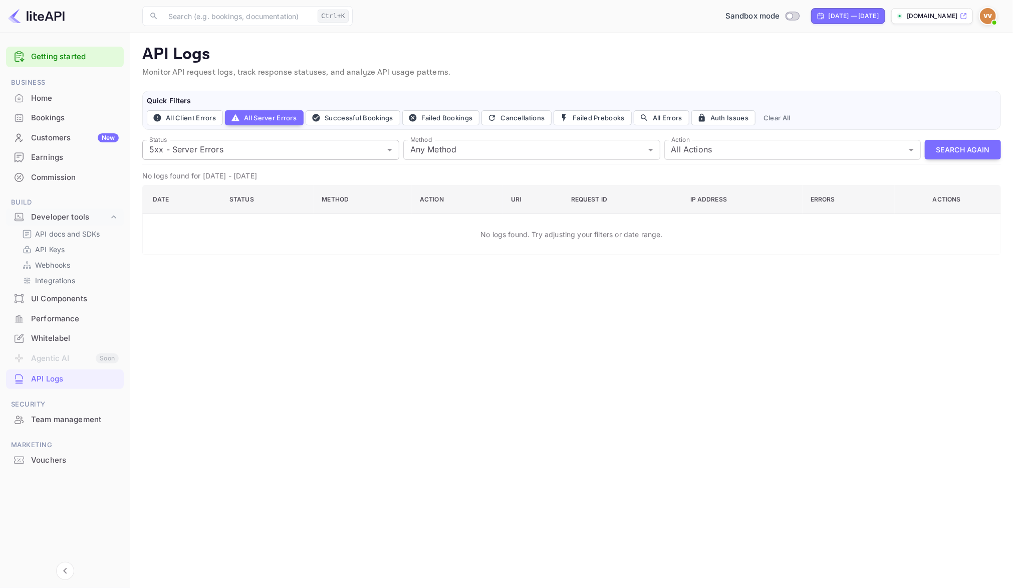
click at [390, 148] on body "Getting started Business Home Bookings Customers New Earnings Commission Build …" at bounding box center [506, 294] width 1013 height 588
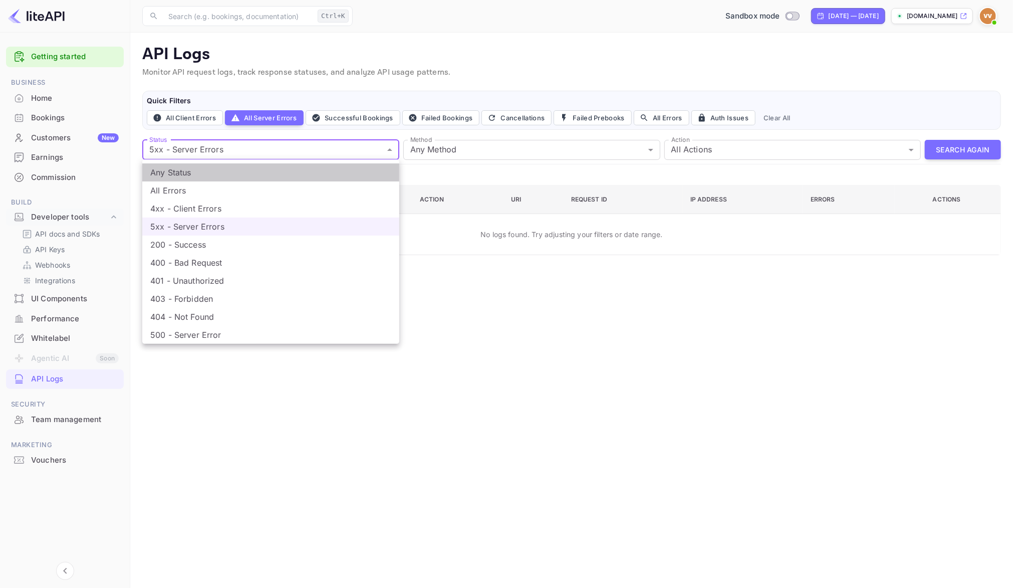
click at [196, 176] on li "Any Status" at bounding box center [270, 172] width 257 height 18
type input "all"
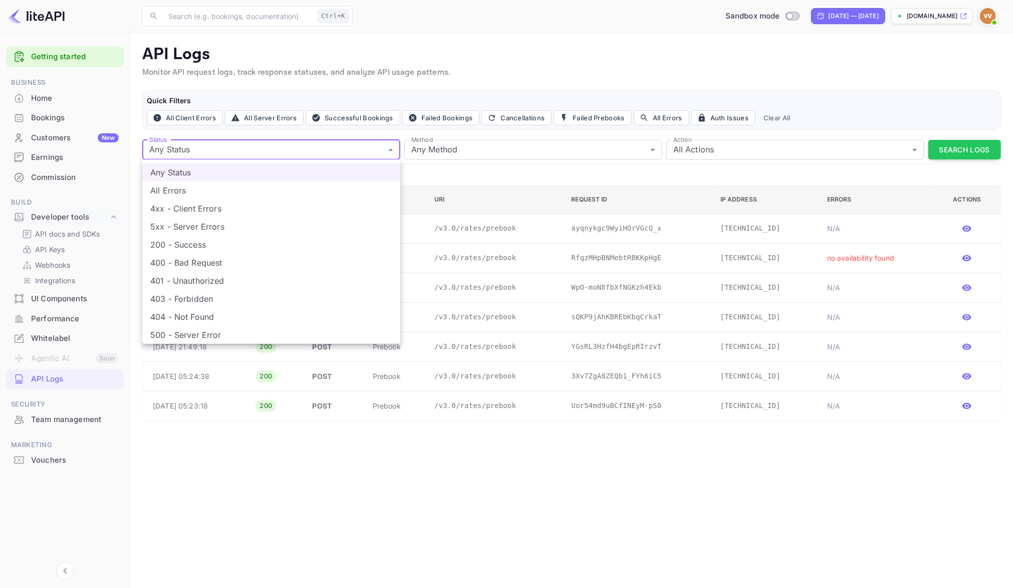
click at [394, 149] on body "Getting started Business Home Bookings Customers New Earnings Commission Build …" at bounding box center [506, 294] width 1013 height 588
